Goal: Task Accomplishment & Management: Use online tool/utility

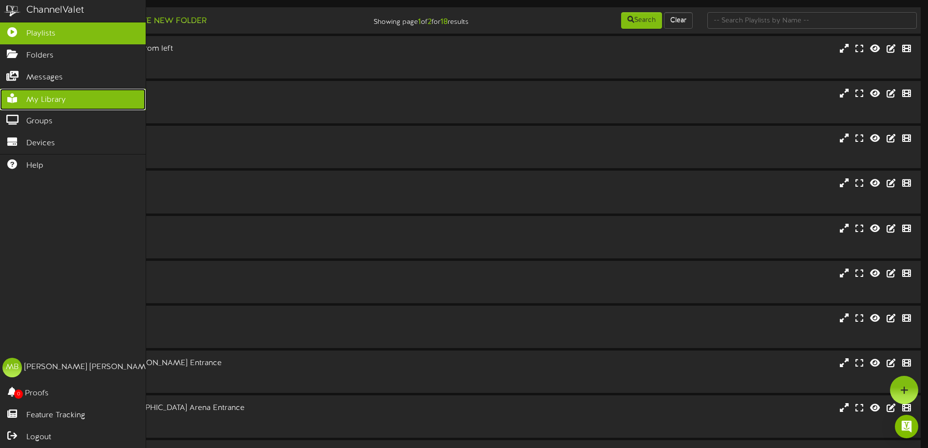
click at [33, 103] on span "My Library" at bounding box center [45, 100] width 39 height 11
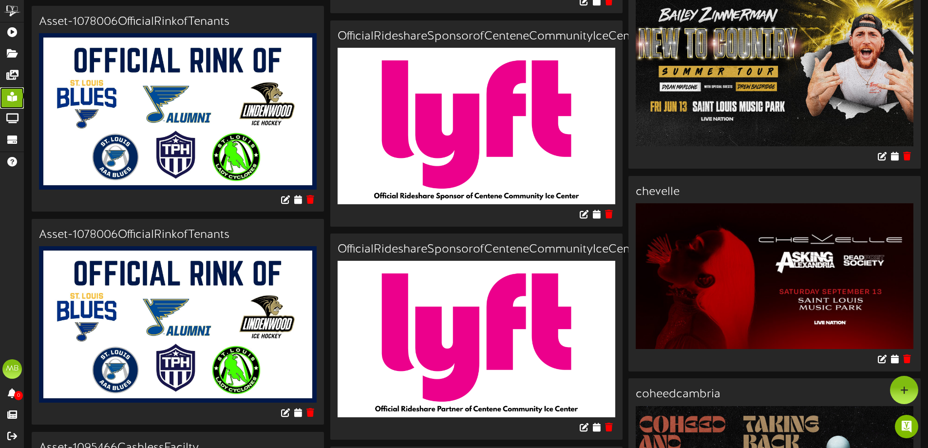
scroll to position [682, 0]
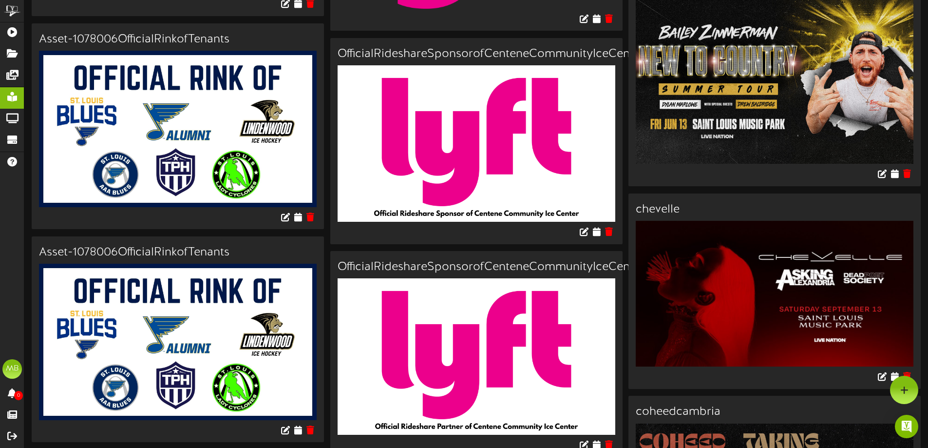
click at [182, 111] on img at bounding box center [178, 129] width 278 height 156
click at [236, 167] on img at bounding box center [178, 129] width 278 height 156
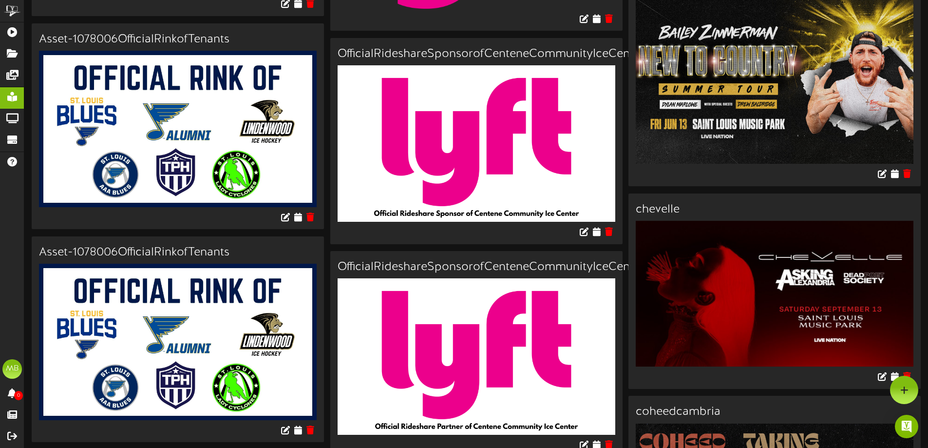
click at [236, 167] on img at bounding box center [178, 129] width 278 height 156
click at [182, 116] on img at bounding box center [178, 129] width 278 height 156
click at [196, 93] on img at bounding box center [178, 129] width 278 height 156
click at [282, 221] on button at bounding box center [285, 218] width 17 height 15
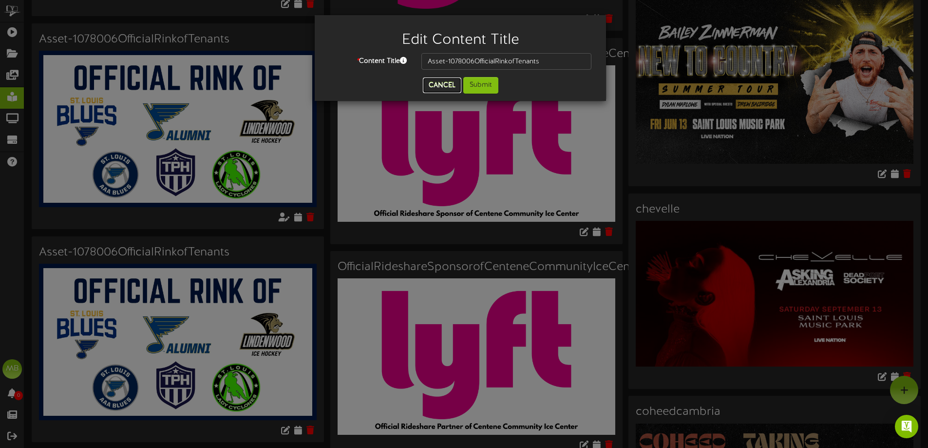
click at [435, 87] on button "Cancel" at bounding box center [442, 85] width 38 height 16
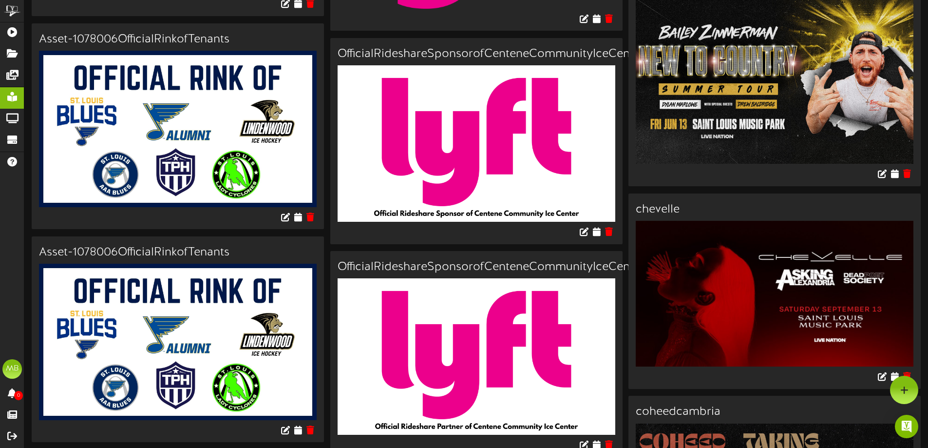
drag, startPoint x: 259, startPoint y: 111, endPoint x: 292, endPoint y: 185, distance: 81.8
click at [258, 111] on img at bounding box center [178, 129] width 278 height 156
click at [296, 214] on icon at bounding box center [297, 216] width 9 height 11
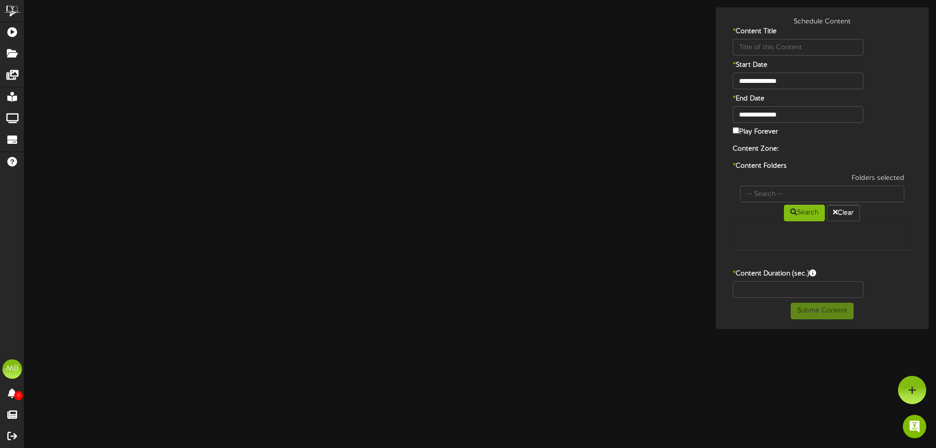
type input "Asset-1078006OfficialRinkofTenants"
type input "8"
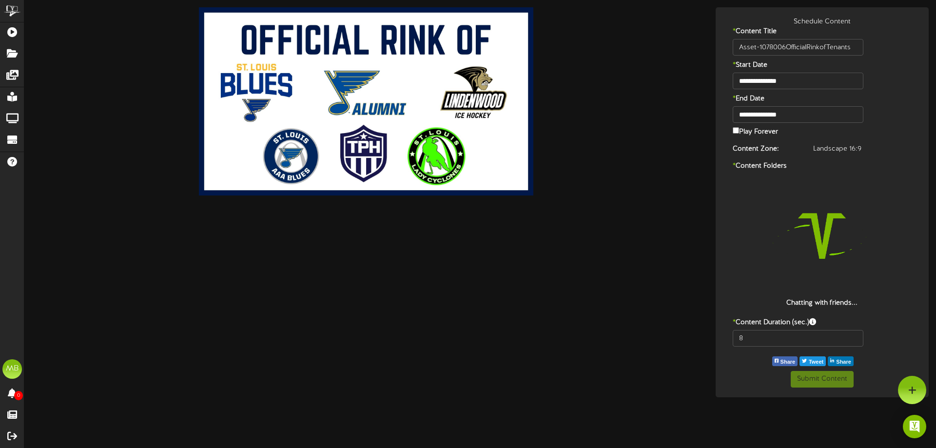
click at [325, 124] on img at bounding box center [366, 101] width 334 height 188
